Goal: Task Accomplishment & Management: Use online tool/utility

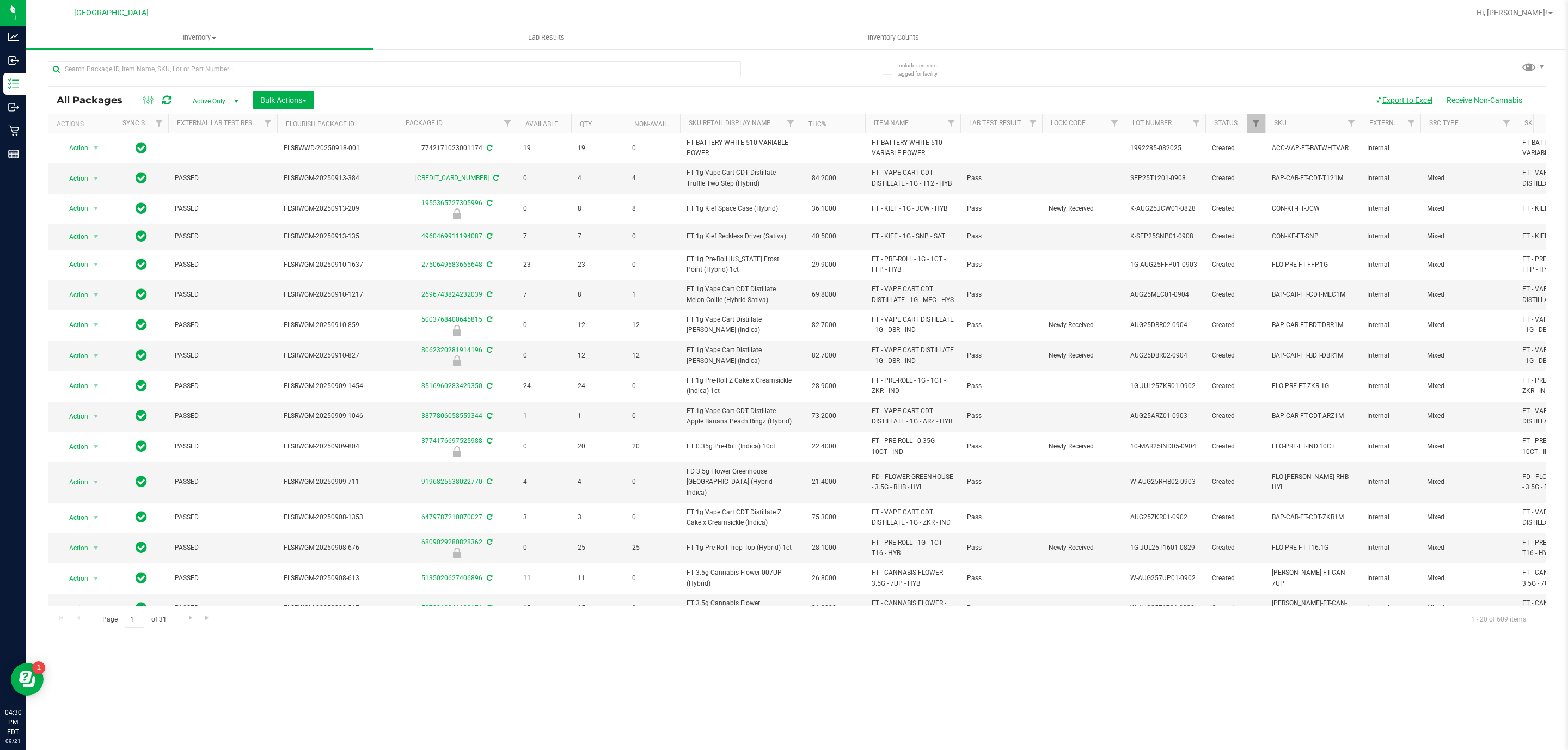
click at [1403, 95] on button "Export to Excel" at bounding box center [1403, 100] width 73 height 18
click at [276, 61] on input "text" at bounding box center [394, 69] width 693 height 16
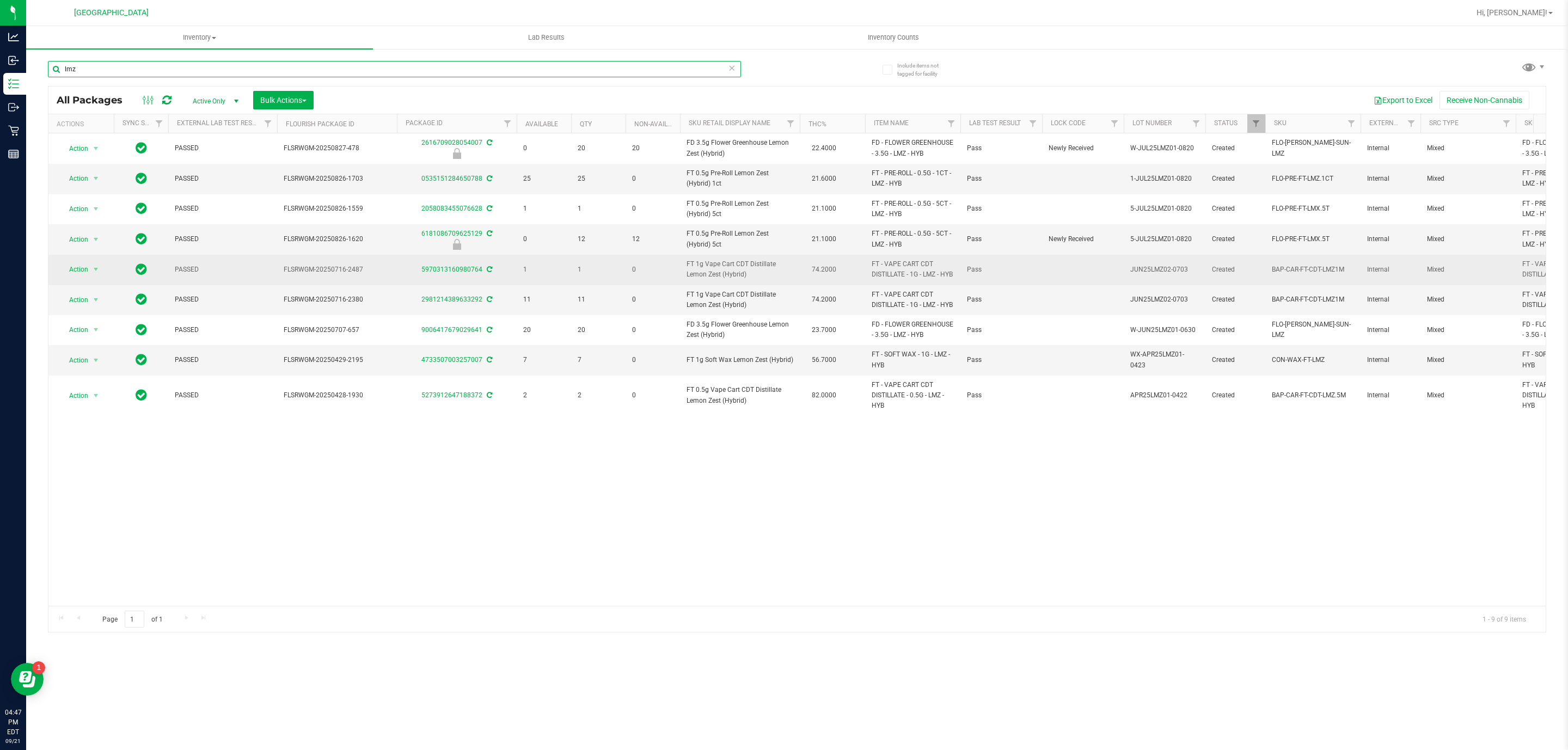
type input "lmz"
click at [722, 271] on span "FT 1g Vape Cart CDT Distillate Lemon Zest (Hybrid)" at bounding box center [740, 269] width 107 height 21
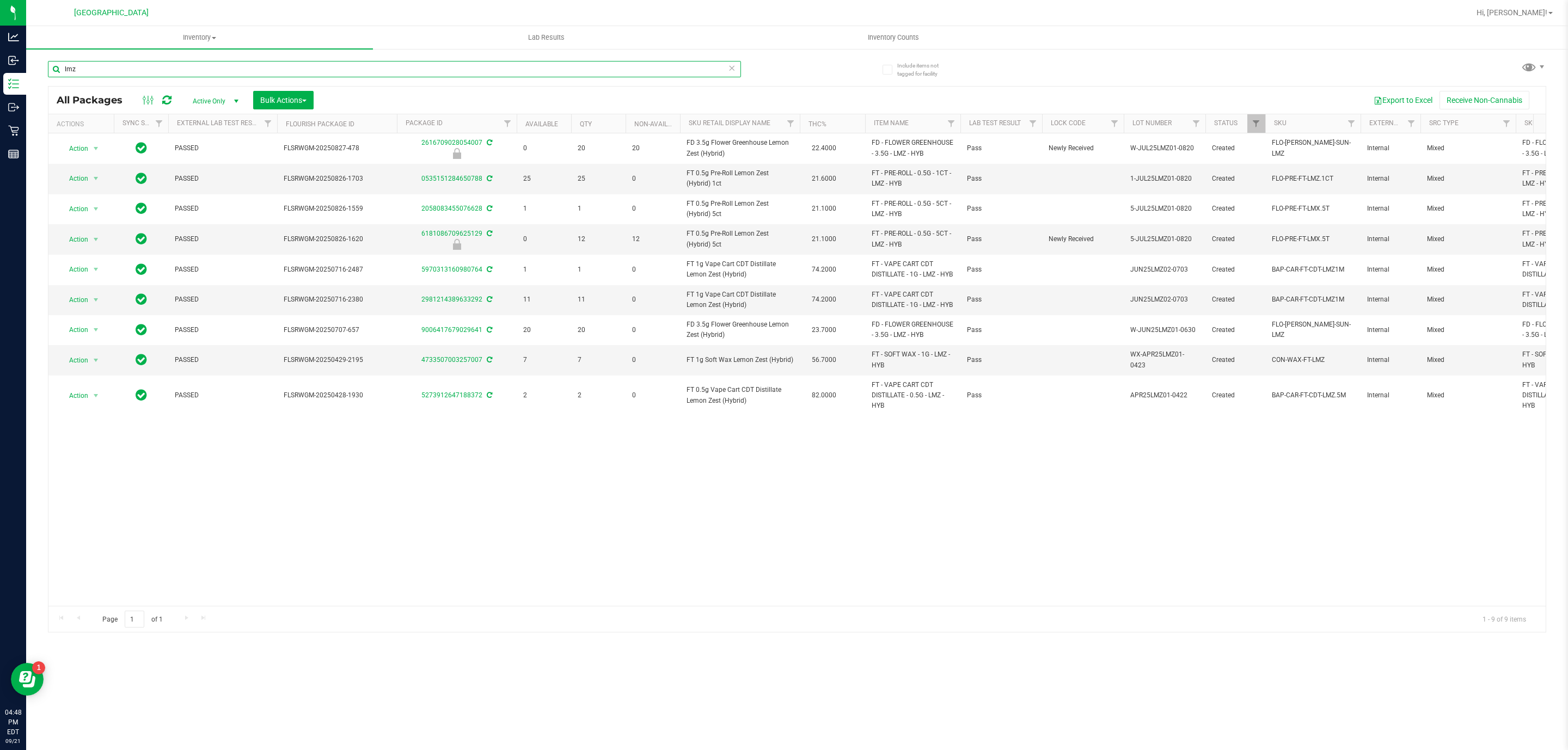
click at [598, 72] on input "lmz" at bounding box center [394, 69] width 693 height 16
click at [734, 69] on icon at bounding box center [732, 67] width 8 height 13
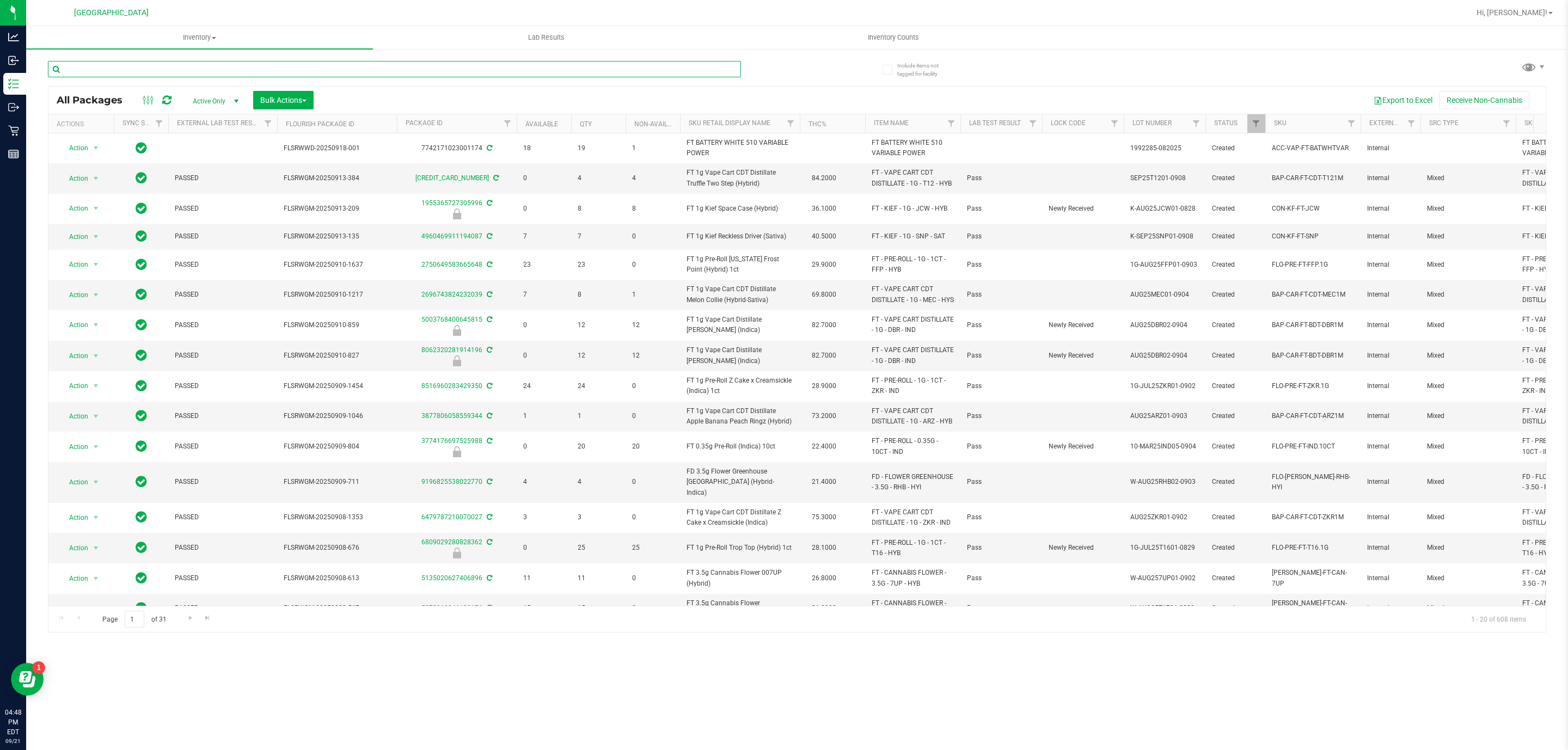
click at [716, 71] on input "text" at bounding box center [394, 69] width 693 height 16
type input "brz"
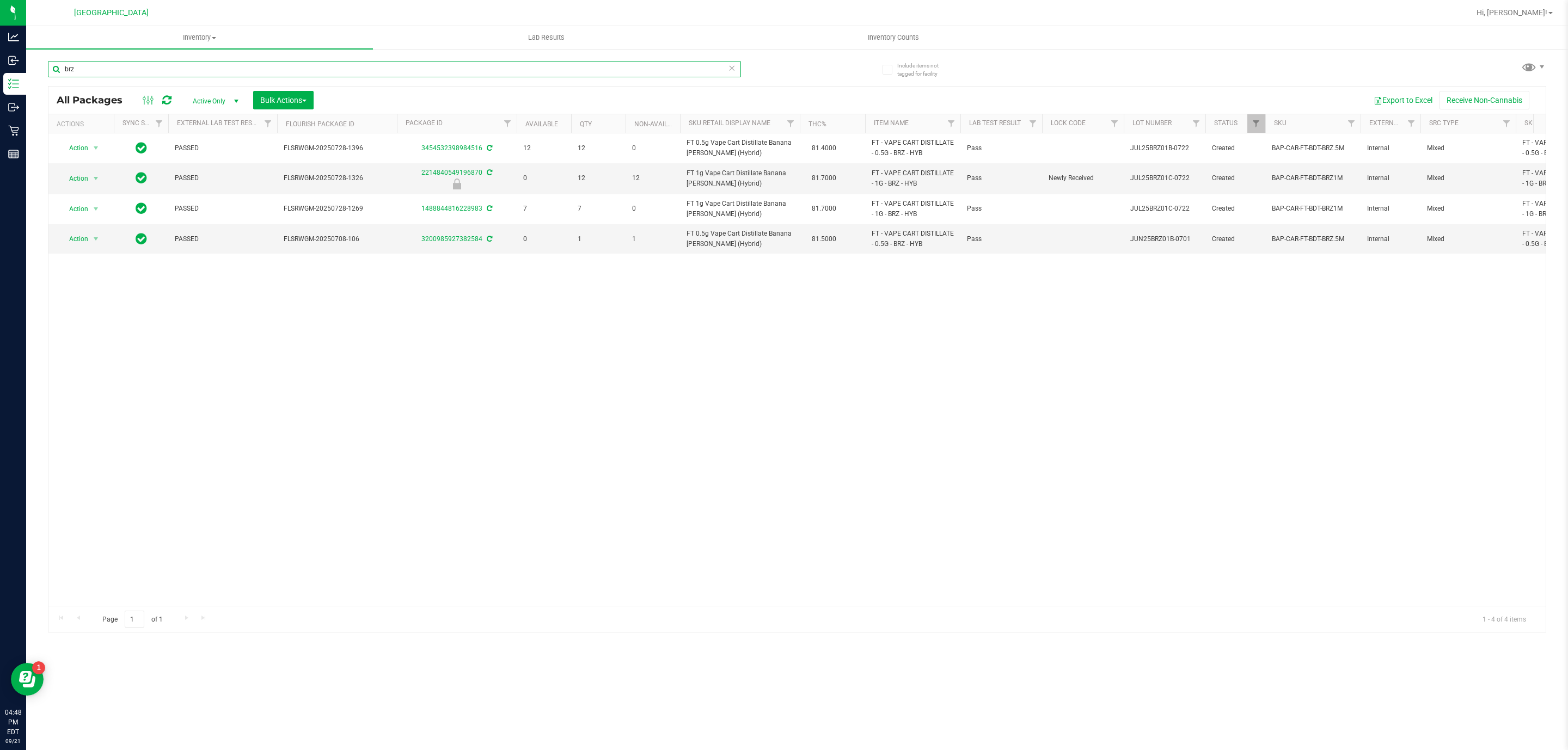
click at [330, 63] on input "brz" at bounding box center [394, 69] width 693 height 16
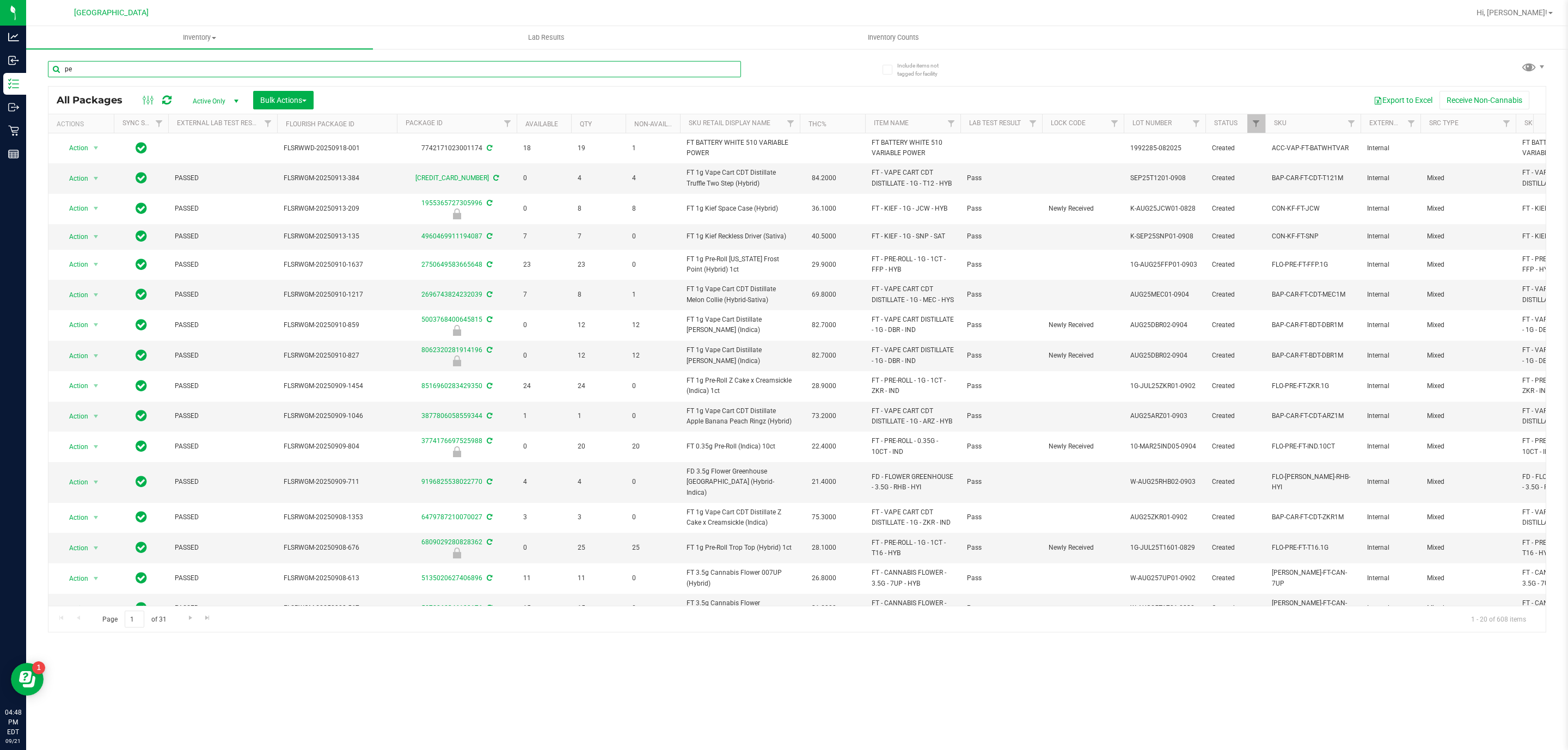
type input "pex"
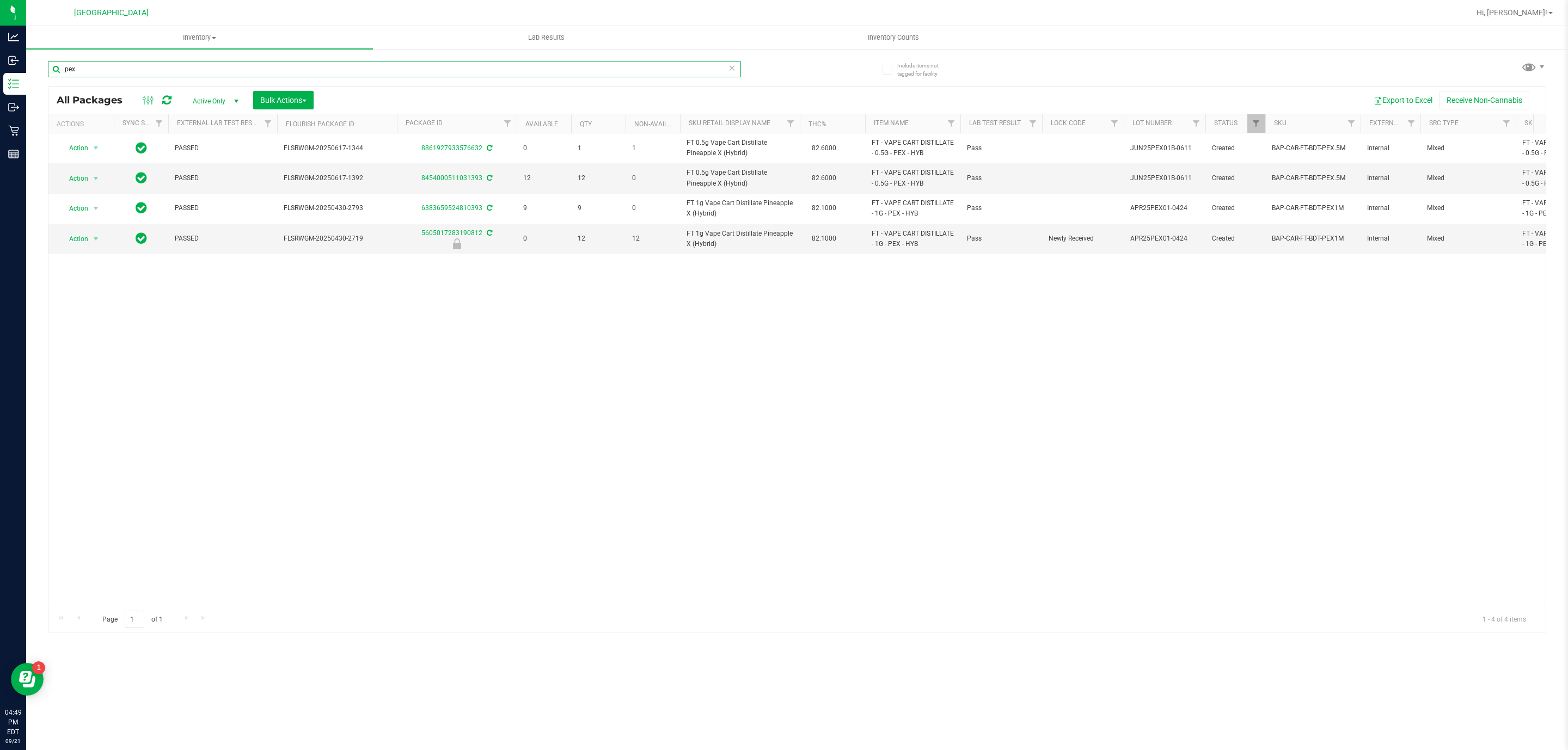
click at [325, 62] on input "pex" at bounding box center [394, 69] width 693 height 16
click at [324, 62] on input "pex" at bounding box center [394, 69] width 693 height 16
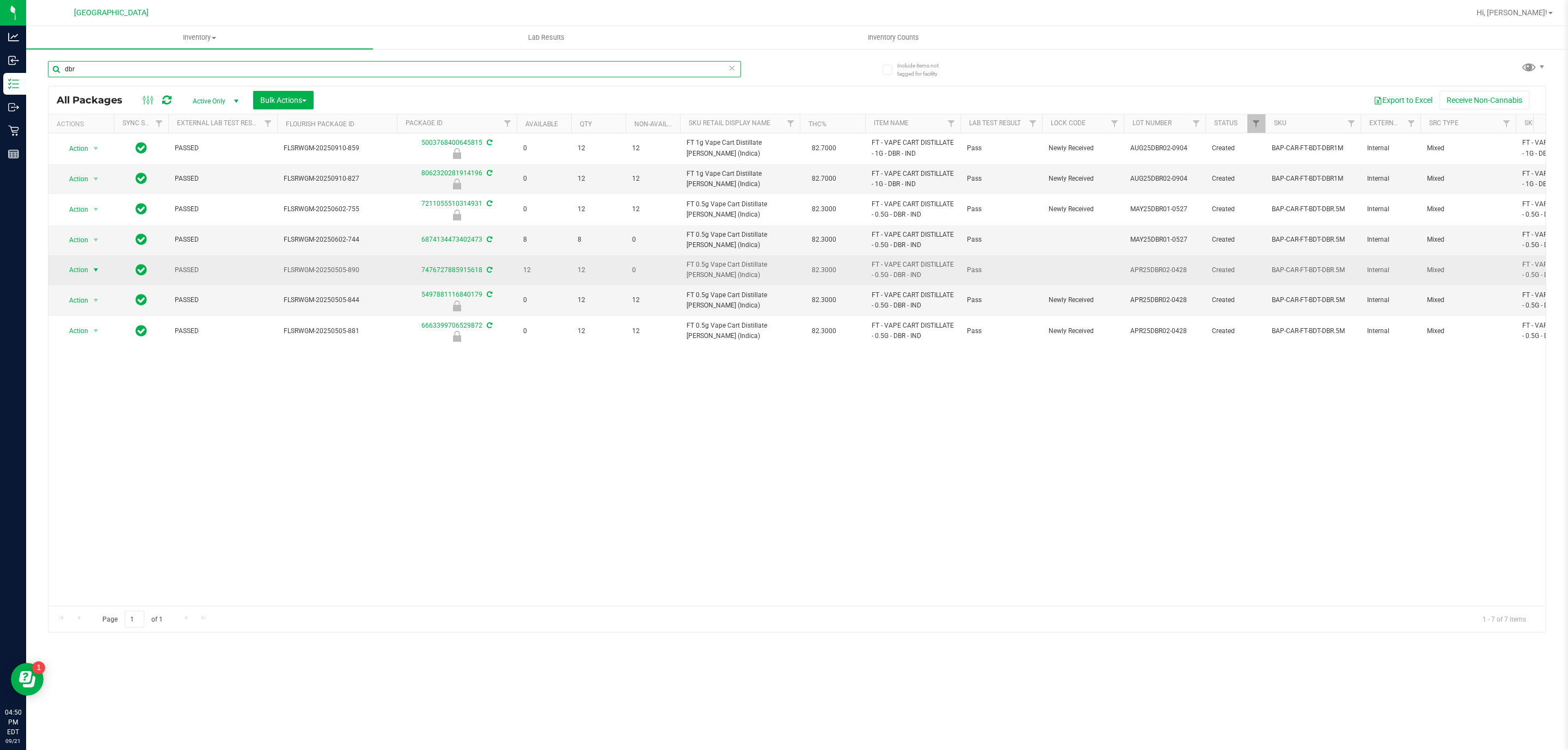
type input "dbr"
click at [94, 269] on span "select" at bounding box center [95, 269] width 8 height 8
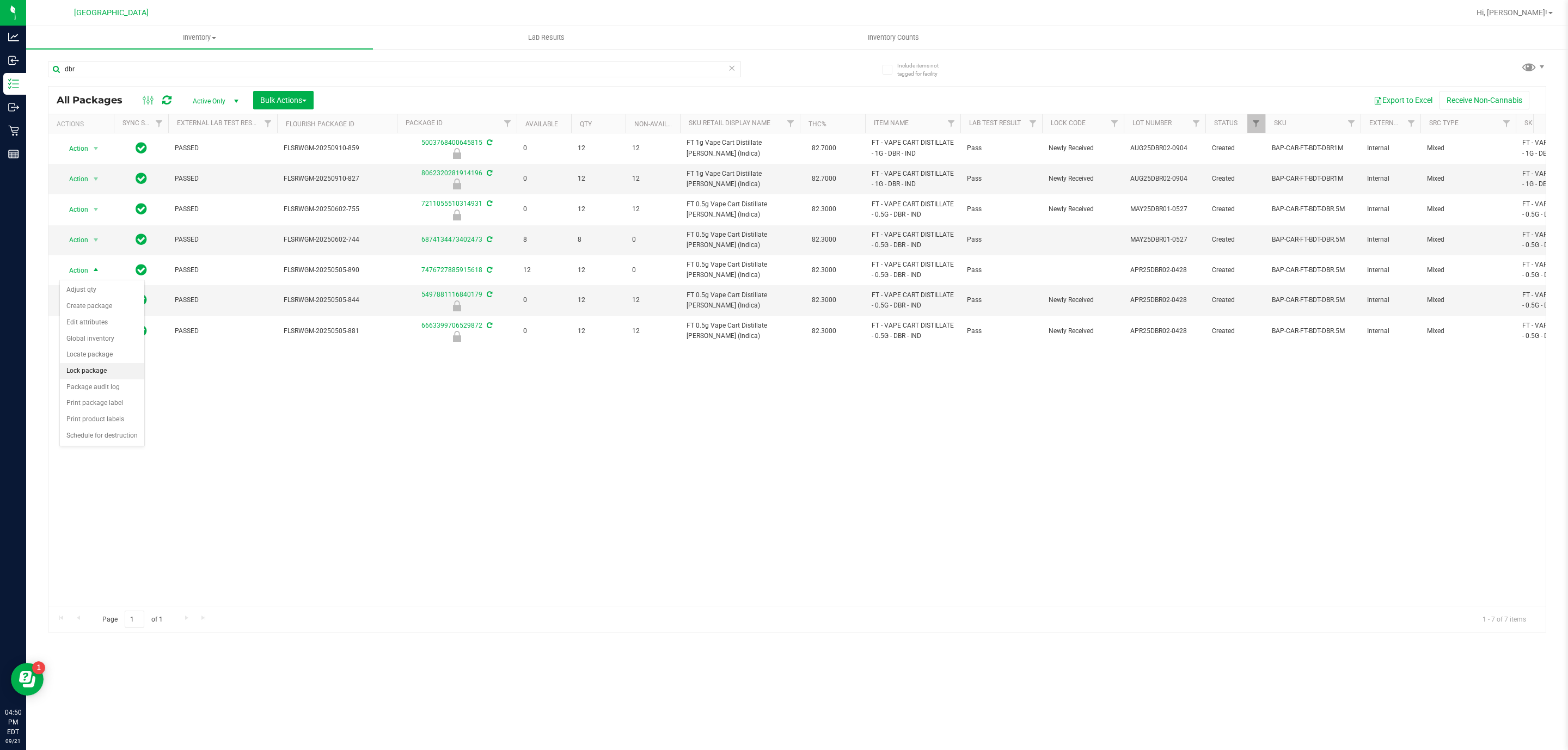
click at [95, 369] on li "Lock package" at bounding box center [102, 371] width 85 height 16
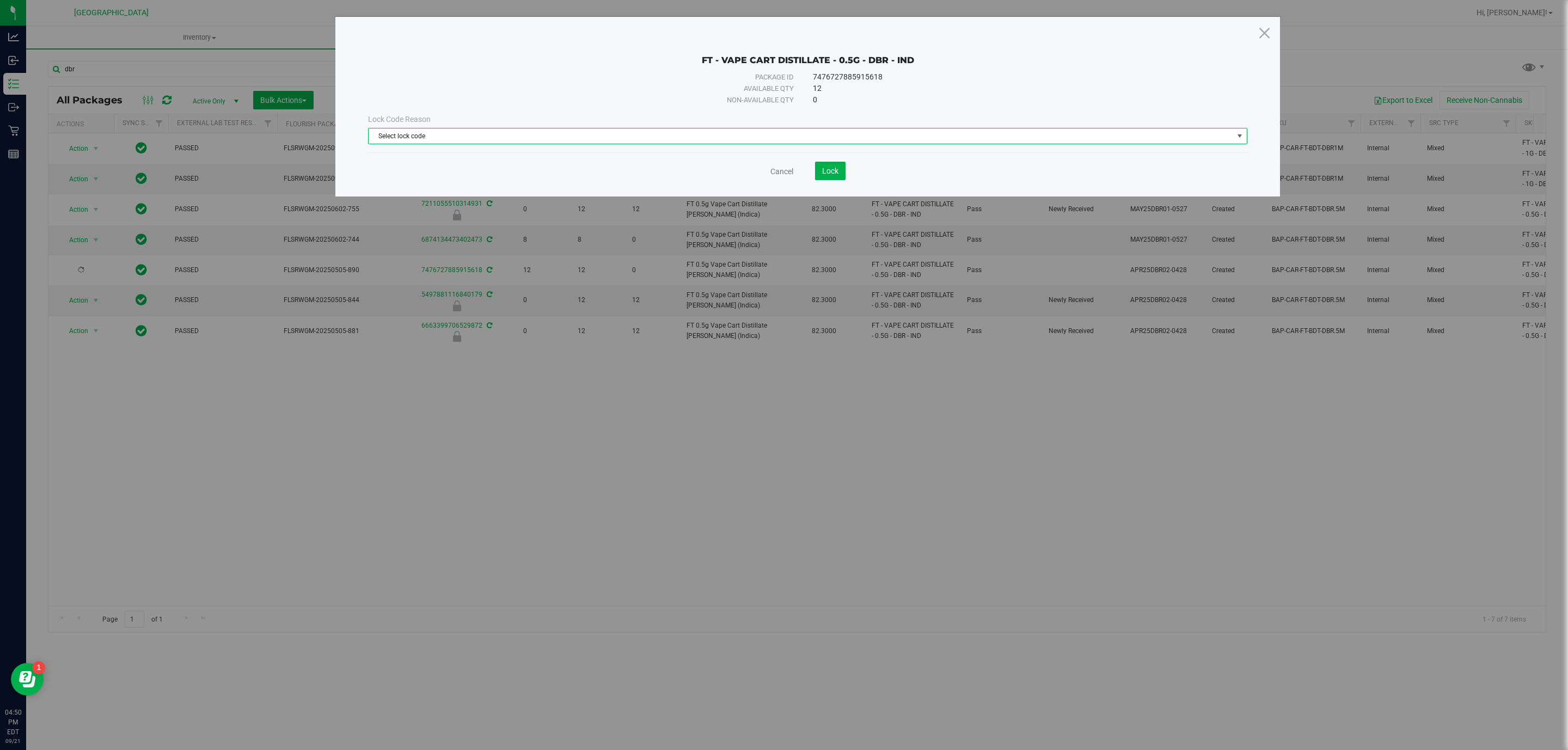
click at [693, 143] on span "Select lock code" at bounding box center [800, 136] width 864 height 15
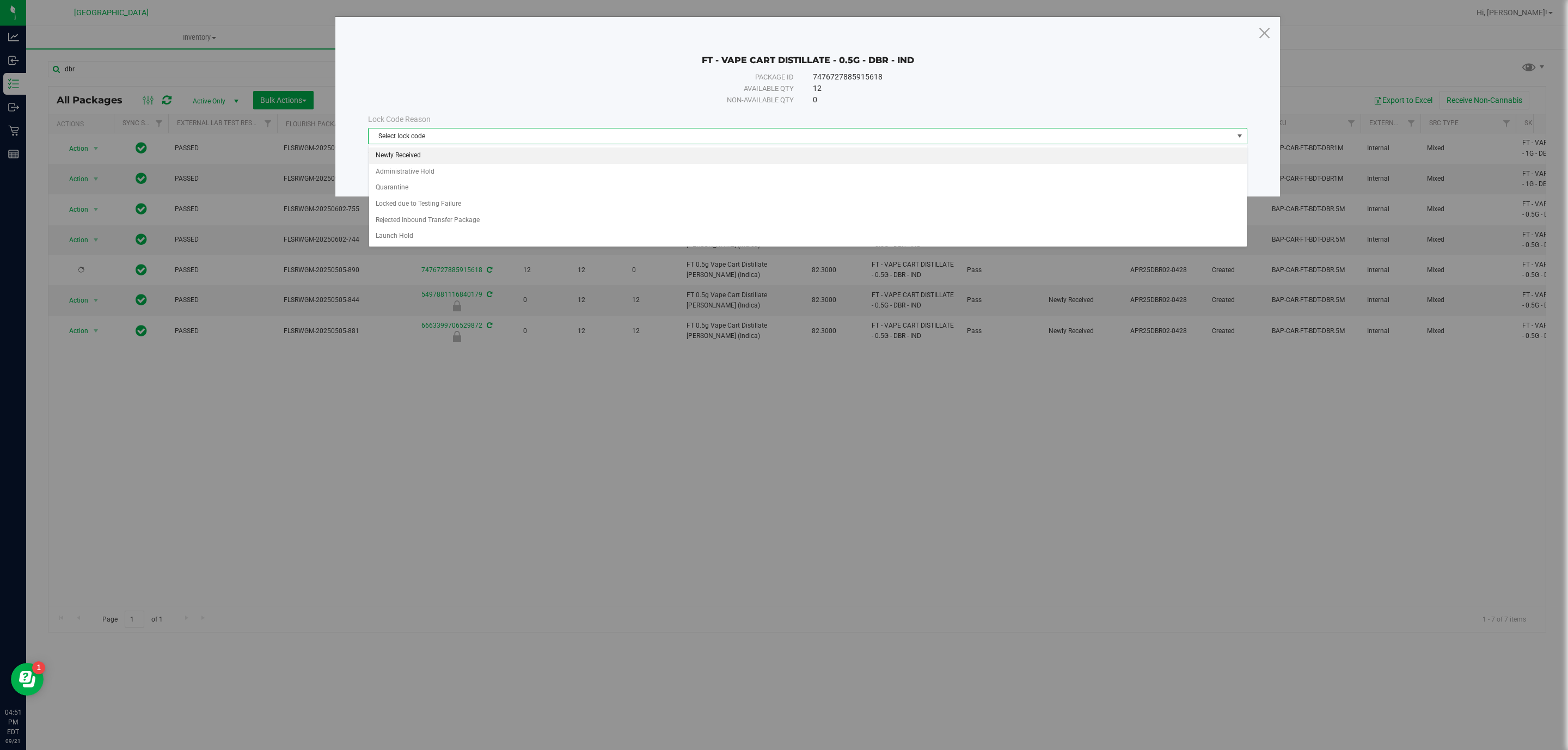
click at [560, 163] on li "Newly Received" at bounding box center [808, 155] width 877 height 16
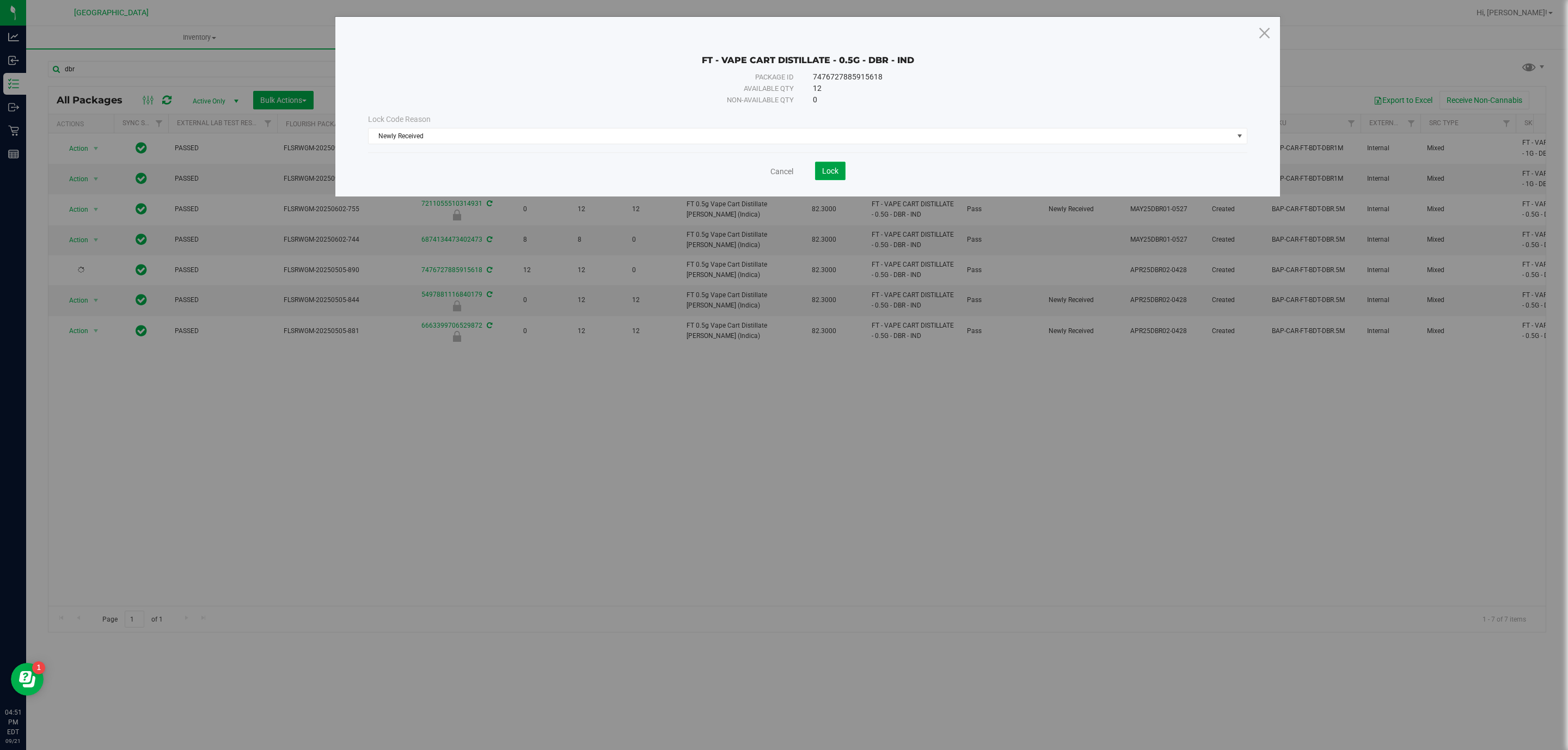
click at [832, 170] on span "Lock" at bounding box center [830, 170] width 16 height 8
